Goal: Information Seeking & Learning: Learn about a topic

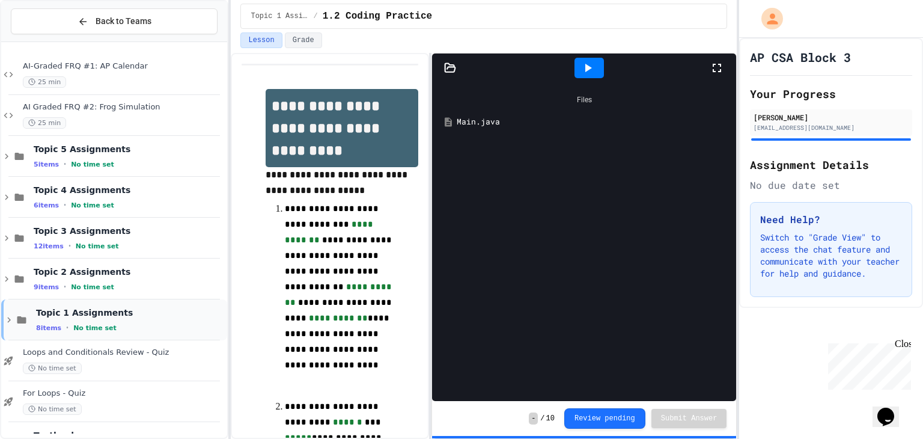
click at [147, 318] on div "Topic 1 Assignments 8 items • No time set" at bounding box center [130, 319] width 189 height 25
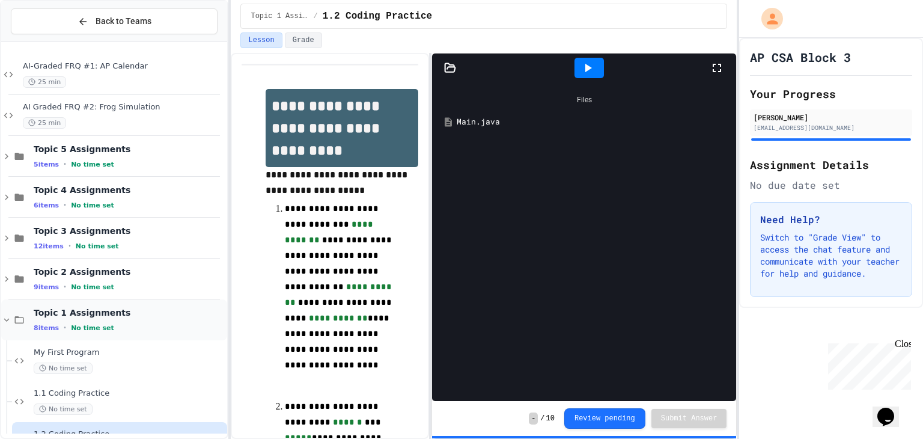
click at [116, 324] on div "8 items • No time set" at bounding box center [129, 328] width 191 height 10
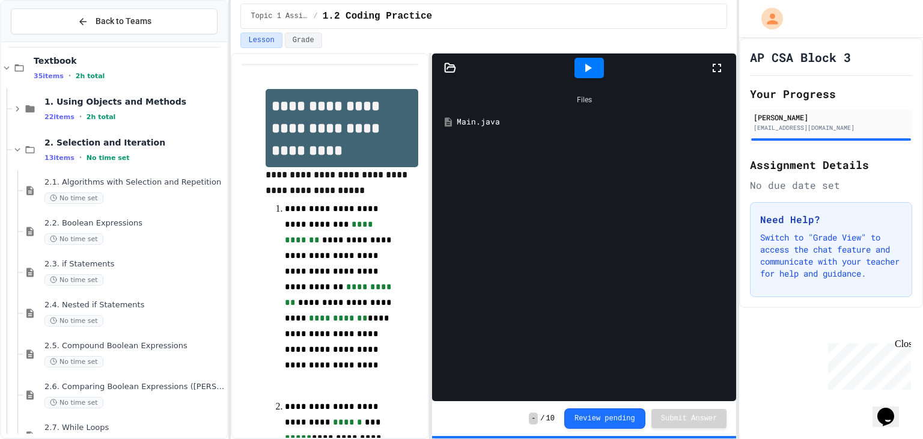
scroll to position [363, 0]
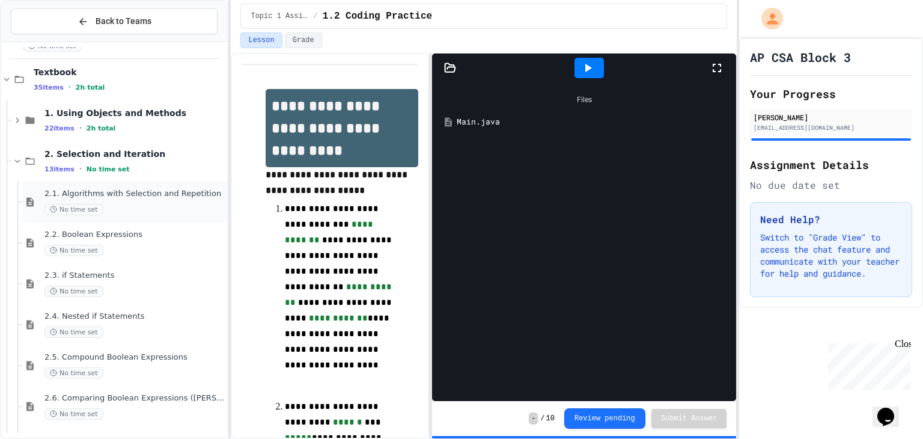
click at [186, 204] on div "No time set" at bounding box center [134, 209] width 180 height 11
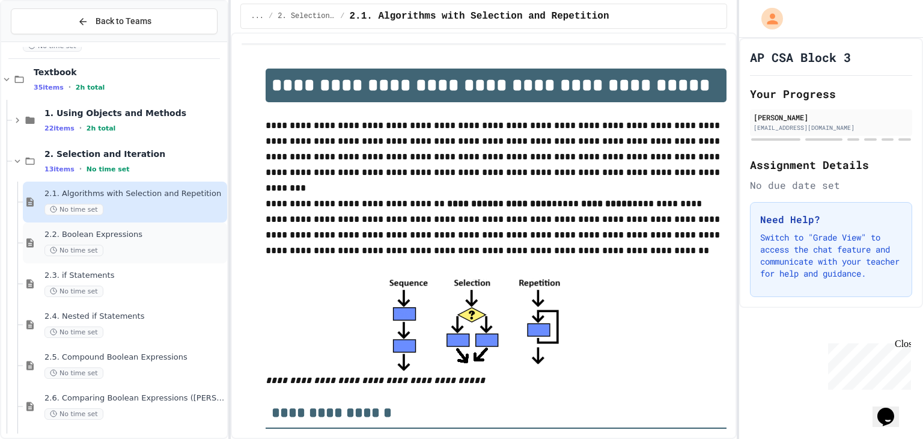
click at [116, 233] on span "2.2. Boolean Expressions" at bounding box center [134, 235] width 180 height 10
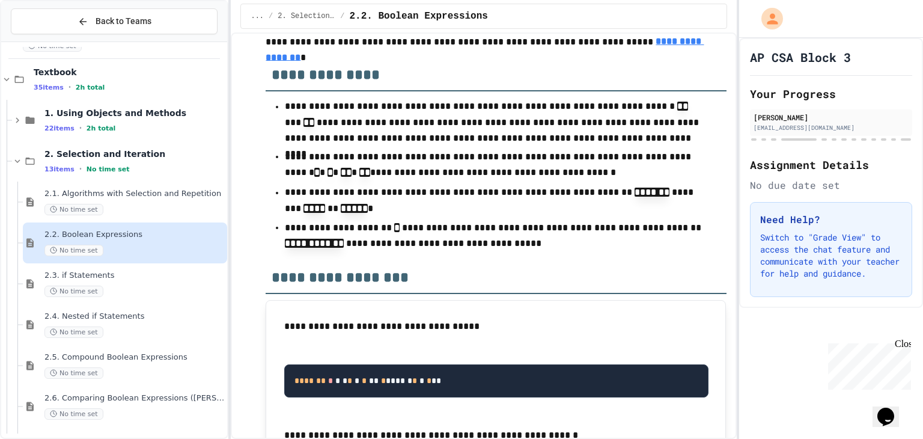
scroll to position [7022, 0]
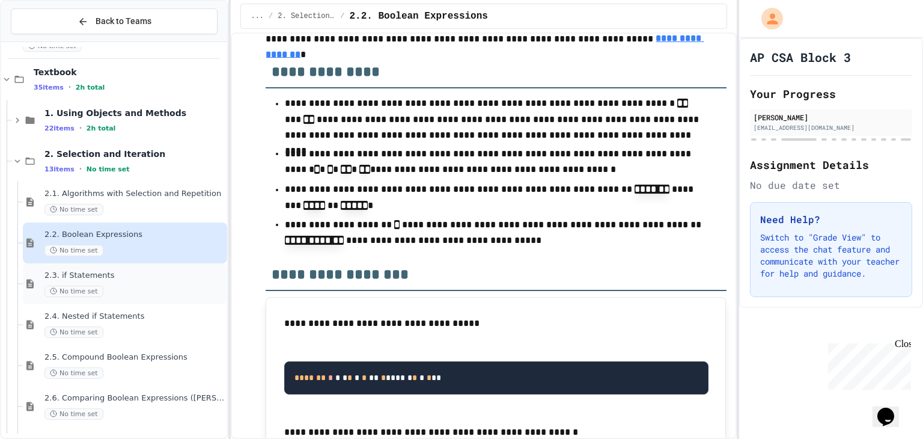
click at [158, 276] on span "2.3. if Statements" at bounding box center [134, 275] width 180 height 10
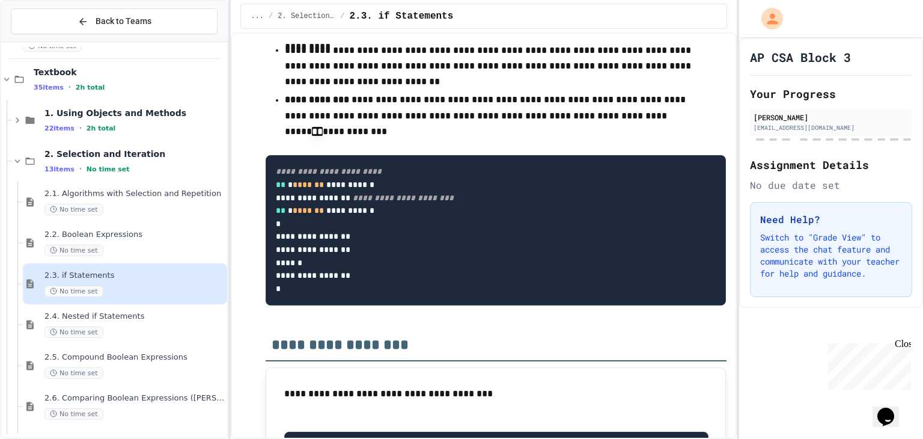
scroll to position [8468, 0]
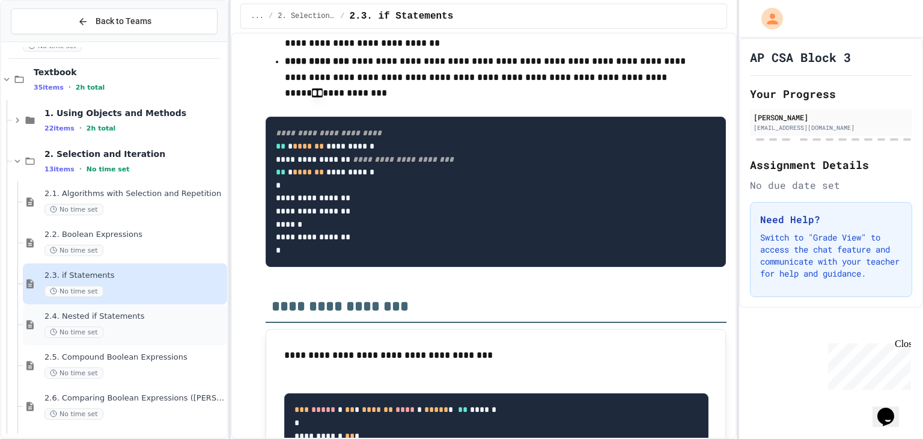
click at [162, 323] on div "2.4. Nested if Statements No time set" at bounding box center [134, 324] width 180 height 26
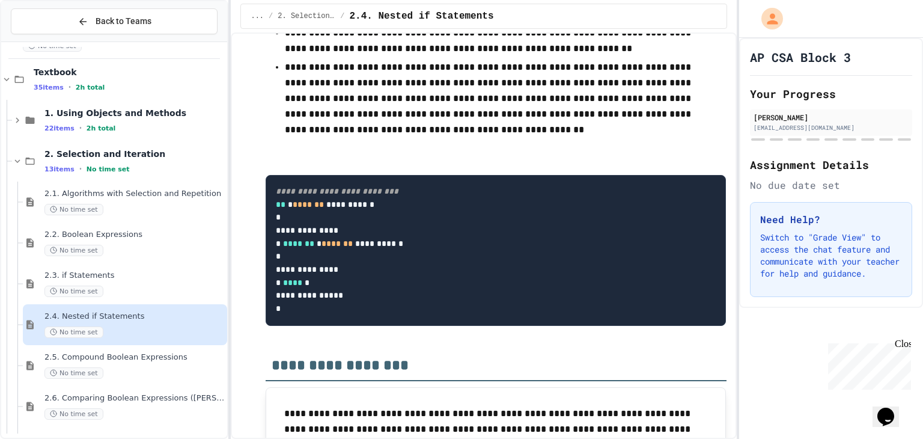
scroll to position [6901, 0]
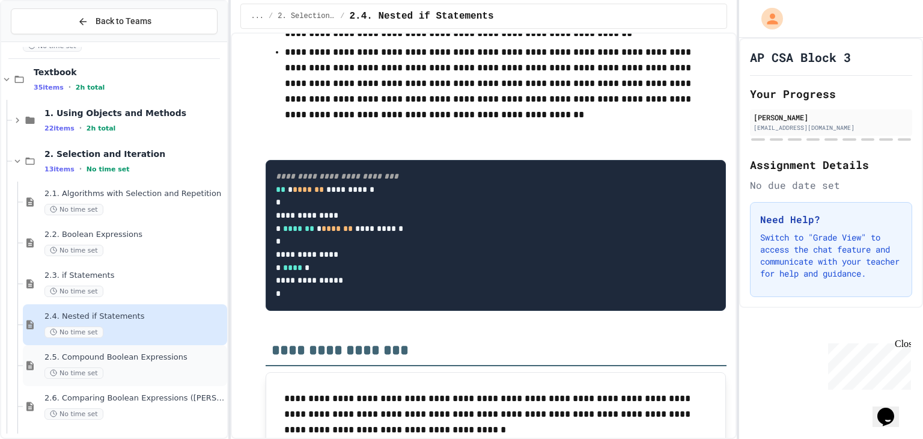
click at [172, 349] on div "2.5. Compound Boolean Expressions No time set" at bounding box center [125, 365] width 204 height 41
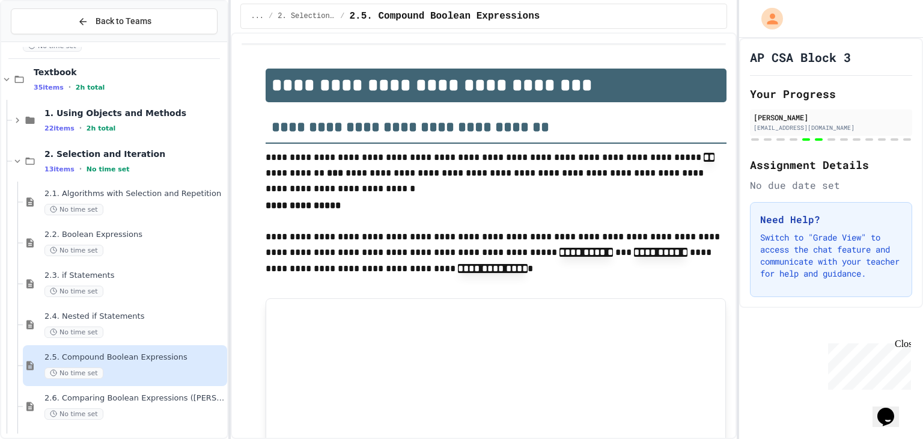
type input "*****"
type input "****"
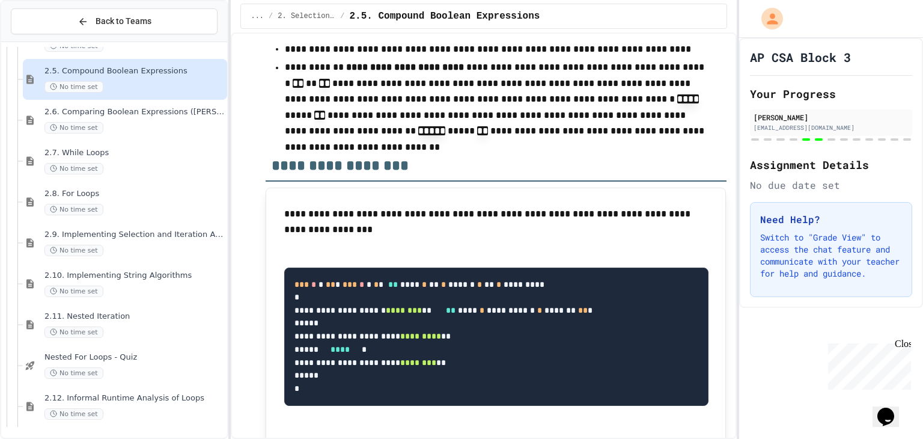
scroll to position [7323, 0]
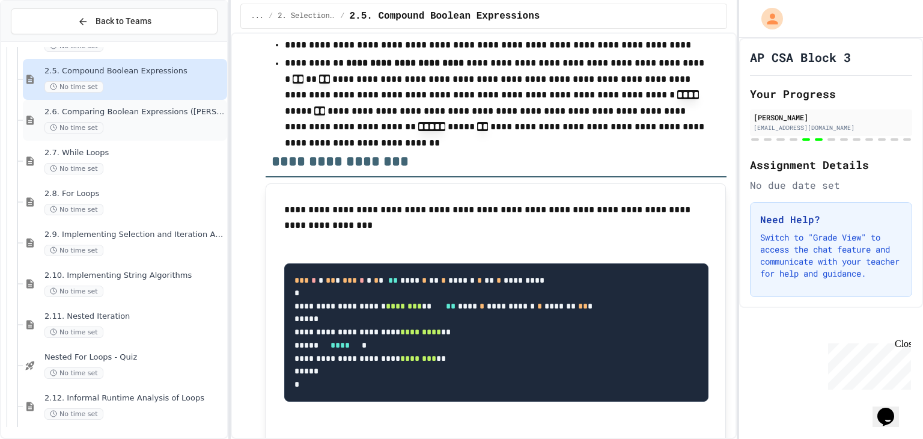
click at [136, 116] on div "2.6. Comparing Boolean Expressions ([PERSON_NAME] Laws) No time set" at bounding box center [134, 120] width 180 height 26
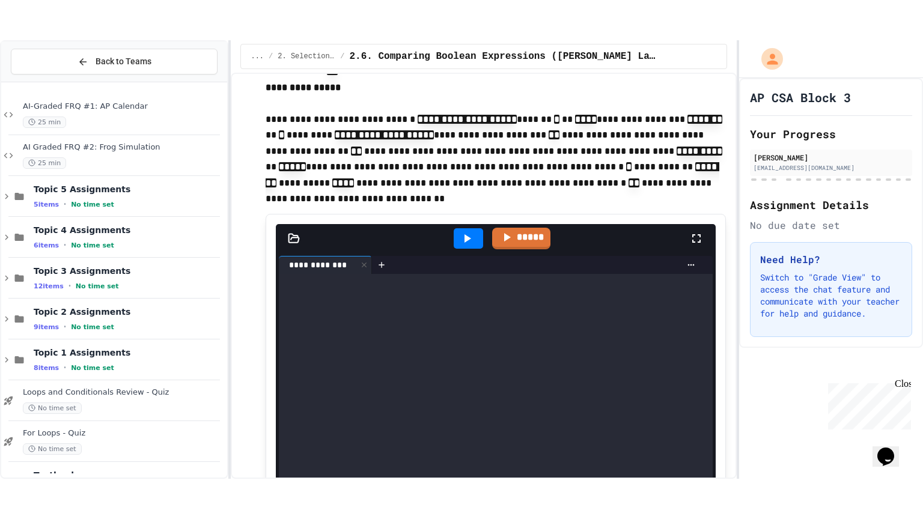
scroll to position [7396, 0]
